Goal: Book appointment/travel/reservation

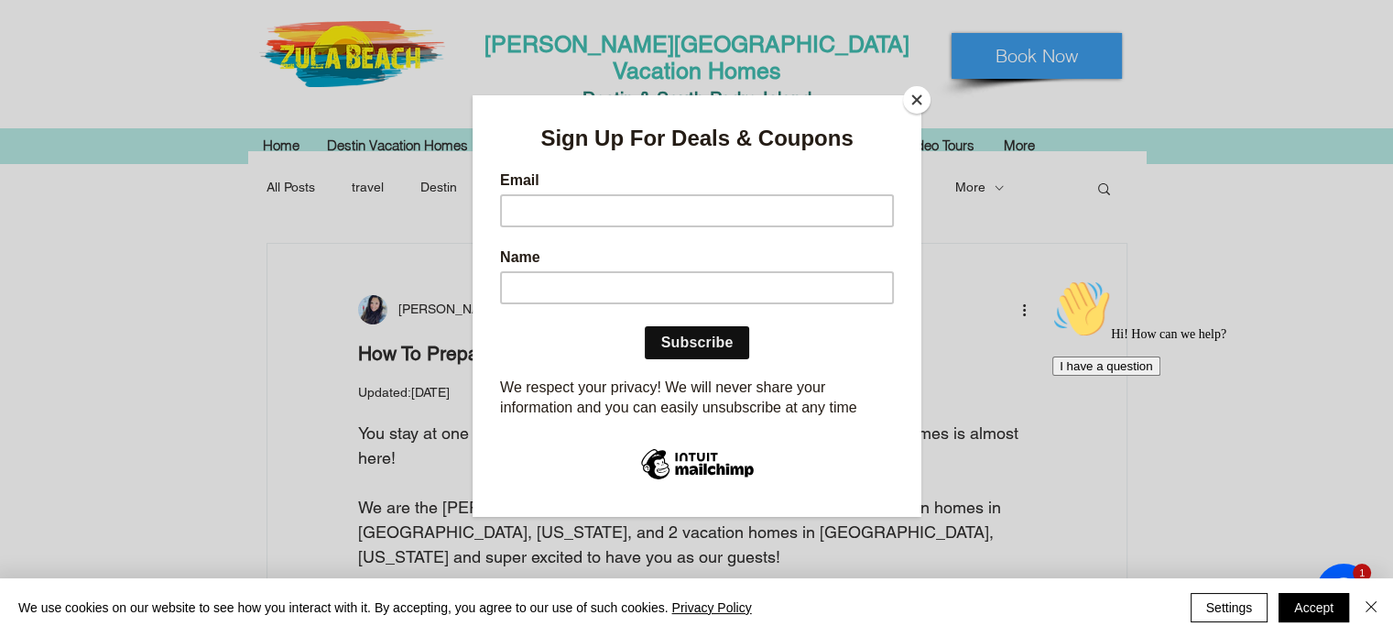
drag, startPoint x: 926, startPoint y: 102, endPoint x: 744, endPoint y: 294, distance: 265.1
click at [927, 102] on button "Close" at bounding box center [916, 99] width 27 height 27
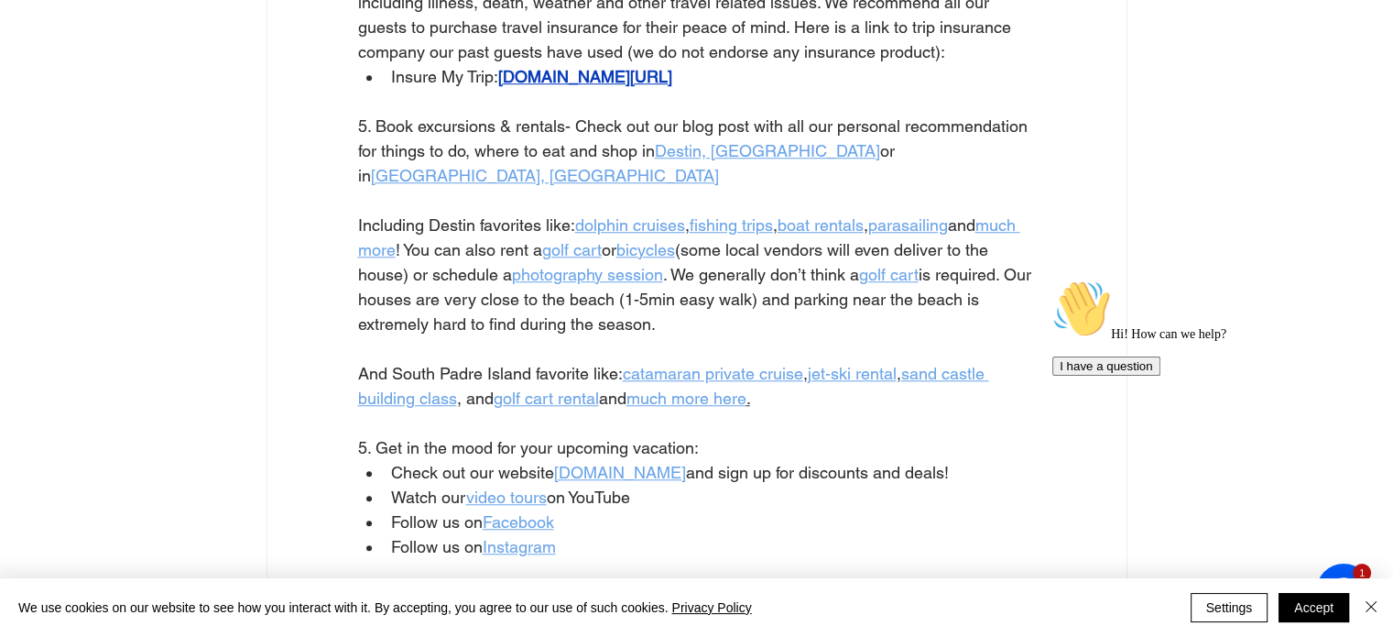
scroll to position [1557, 0]
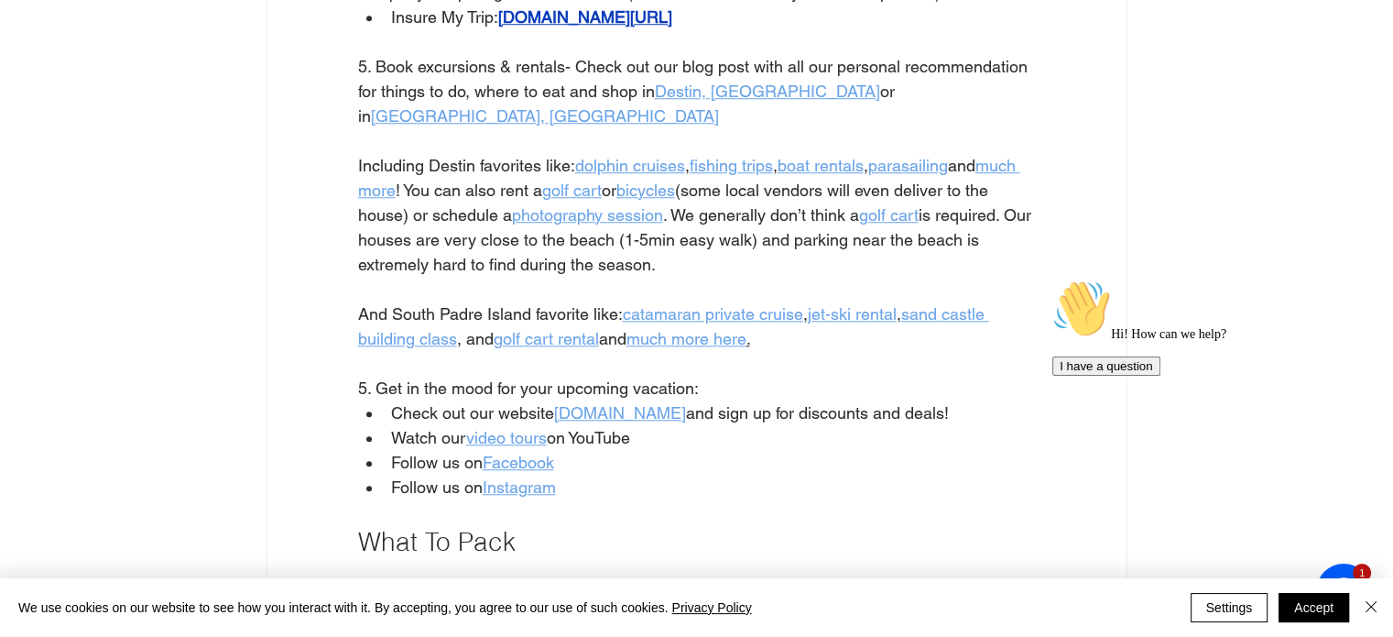
click at [602, 191] on span "golf cart" at bounding box center [572, 189] width 60 height 19
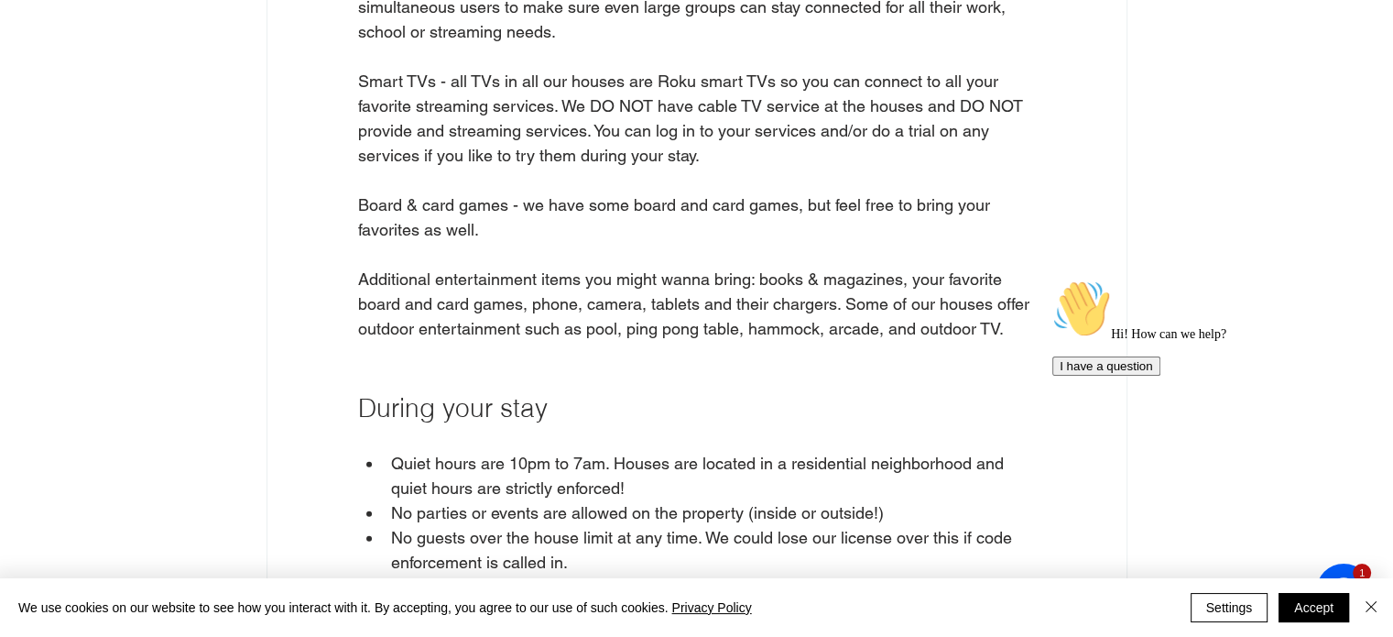
scroll to position [5039, 0]
click at [1299, 607] on button "Accept" at bounding box center [1314, 607] width 71 height 29
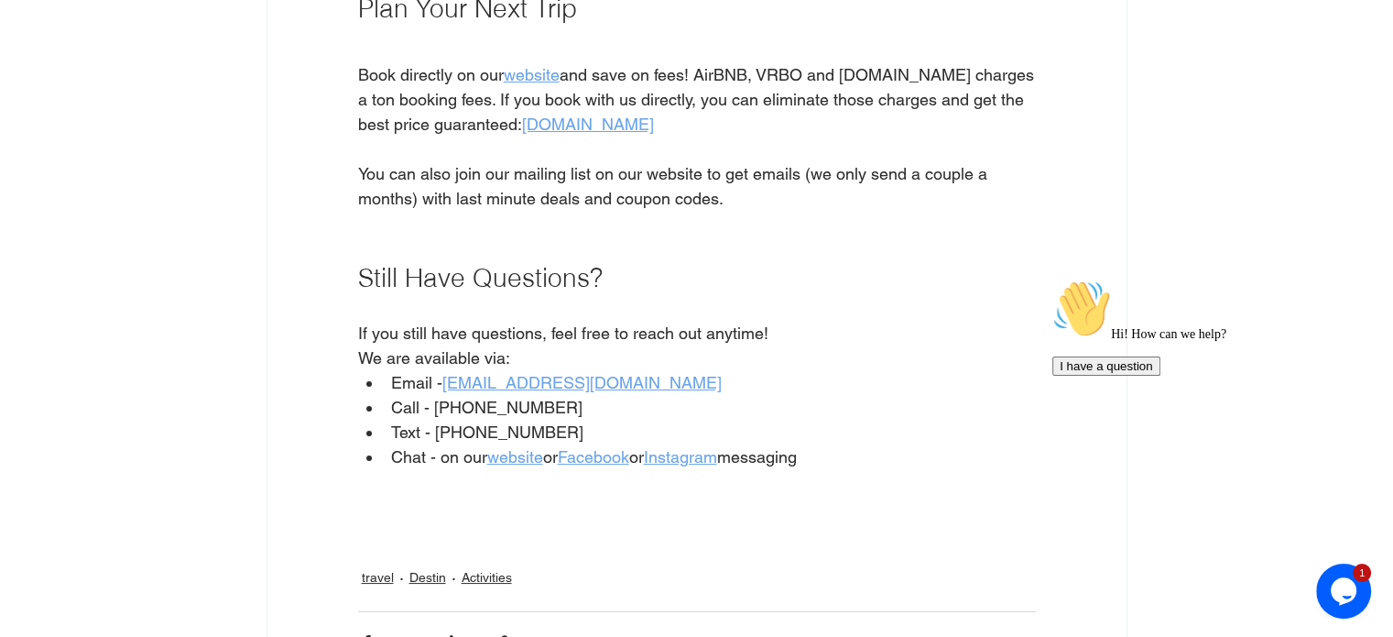
scroll to position [6505, 0]
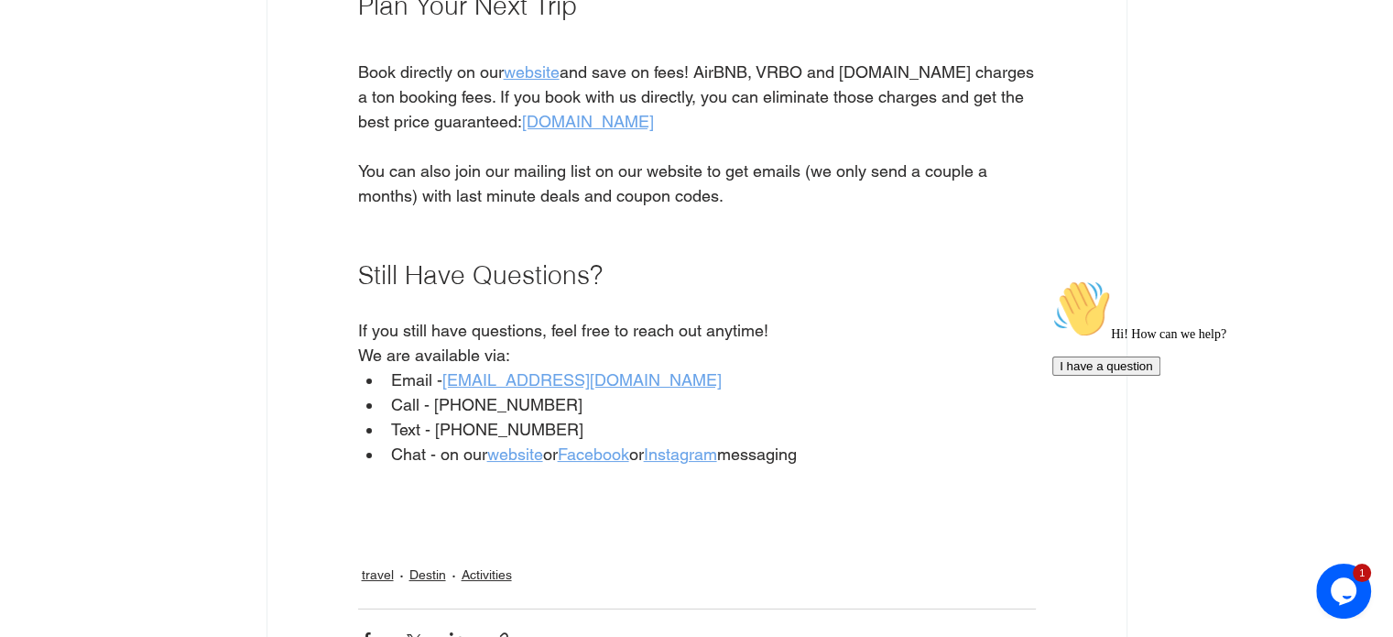
click at [550, 62] on span "website" at bounding box center [532, 71] width 56 height 19
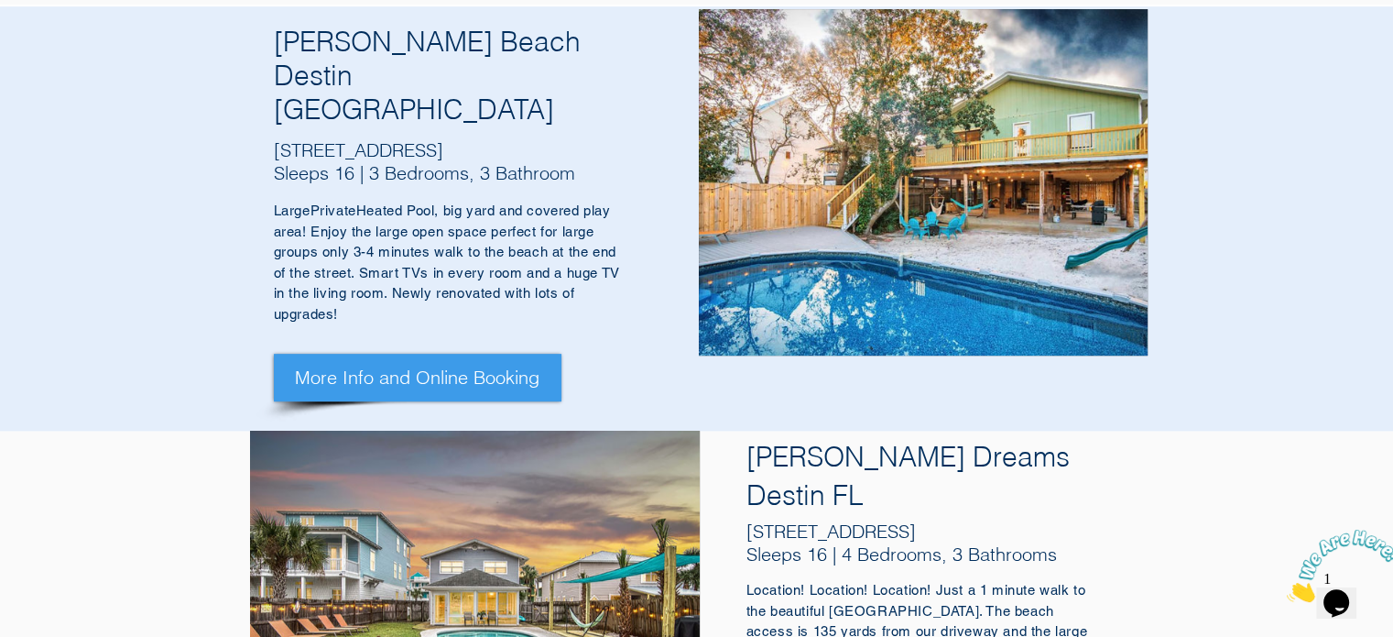
scroll to position [733, 0]
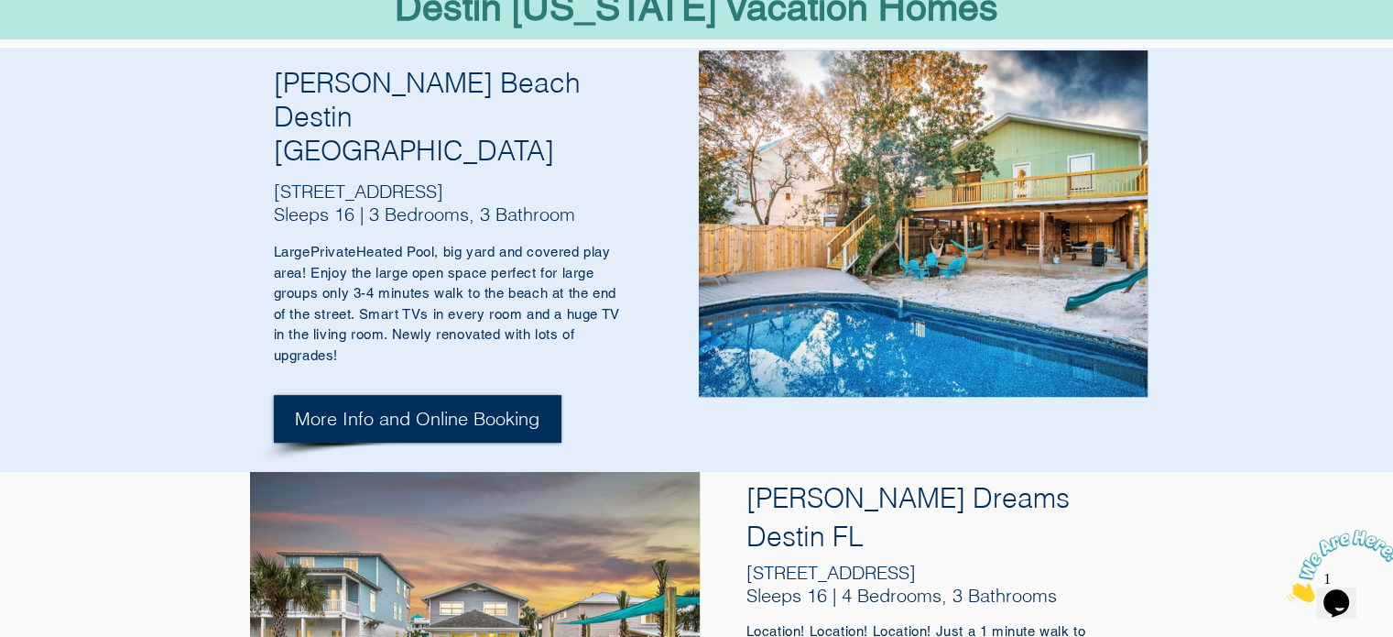
click at [469, 406] on span "More Info and Online Booking" at bounding box center [417, 419] width 245 height 26
